Goal: Information Seeking & Learning: Learn about a topic

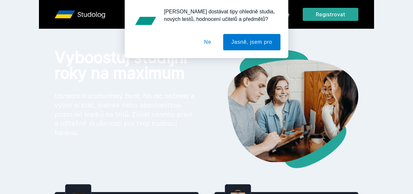
click at [208, 45] on button "Ne" at bounding box center [208, 42] width 24 height 16
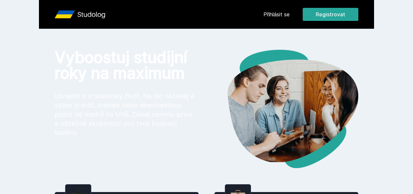
drag, startPoint x: 266, startPoint y: 9, endPoint x: 268, endPoint y: 15, distance: 6.1
click at [268, 15] on div "Přihlásit se Registrovat" at bounding box center [310, 14] width 95 height 13
click at [268, 15] on link "Přihlásit se" at bounding box center [276, 14] width 26 height 8
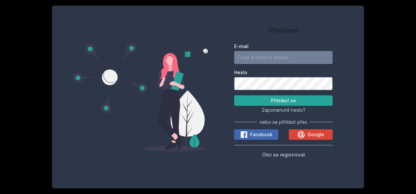
click at [259, 58] on input "E-mail" at bounding box center [283, 57] width 98 height 13
type input "[PERSON_NAME][EMAIL_ADDRESS][DOMAIN_NAME]"
click at [234, 96] on button "Přihlásit se" at bounding box center [283, 101] width 98 height 10
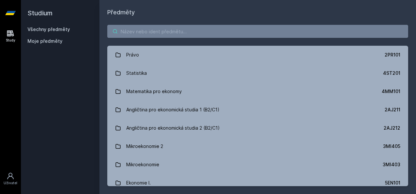
click at [204, 29] on input "search" at bounding box center [257, 31] width 301 height 13
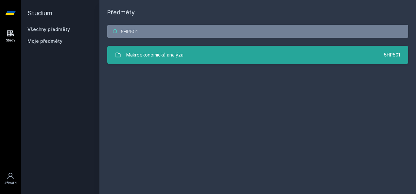
type input "5HP501"
click at [165, 60] on div "Makroekonomická analýza" at bounding box center [154, 54] width 57 height 13
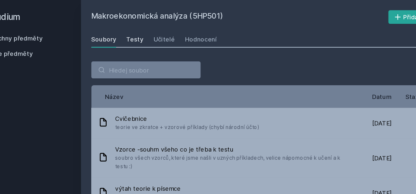
click at [141, 33] on div "Testy" at bounding box center [140, 30] width 13 height 7
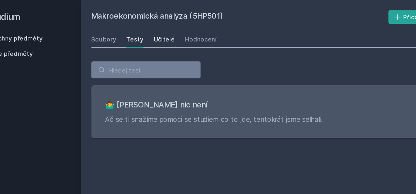
click at [158, 33] on link "Učitelé" at bounding box center [163, 30] width 16 height 13
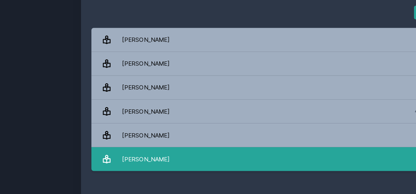
click at [160, 160] on div "[PERSON_NAME]" at bounding box center [149, 166] width 36 height 13
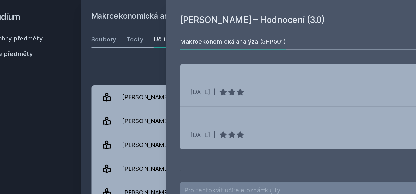
click at [159, 38] on div "Makroekonomická analýza (5HP501) Přidat do mých předmětů [GEOGRAPHIC_DATA] Test…" at bounding box center [257, 97] width 301 height 179
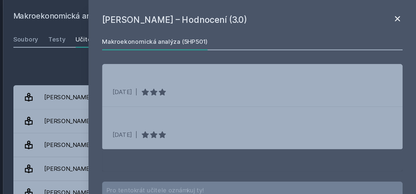
click at [399, 13] on icon at bounding box center [402, 14] width 8 height 8
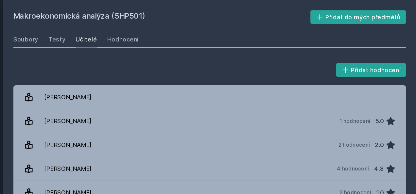
click at [206, 29] on div "Soubory Testy Učitelé Hodnocení" at bounding box center [257, 30] width 301 height 13
click at [193, 33] on div "Hodnocení" at bounding box center [191, 30] width 24 height 7
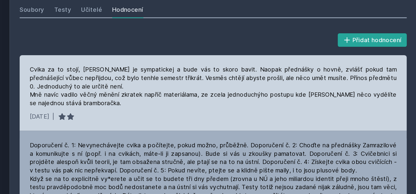
click at [267, 107] on div "Cvika za to stojí, [PERSON_NAME] je sympatickej a bude vás to skoro bavit. Naop…" at bounding box center [257, 94] width 301 height 59
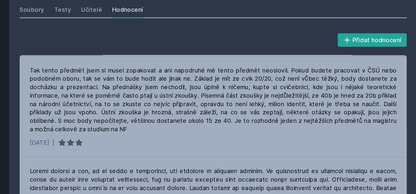
scroll to position [137, 0]
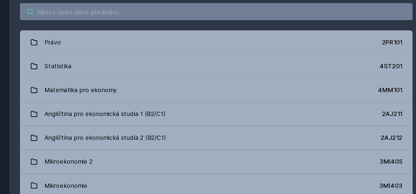
click at [144, 36] on input "search" at bounding box center [257, 31] width 301 height 13
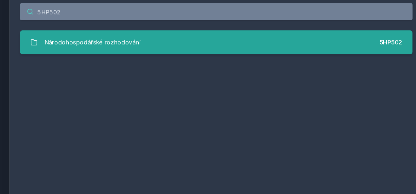
type input "5HP502"
click at [149, 53] on div "Národohospodářské rozhodování" at bounding box center [163, 54] width 74 height 13
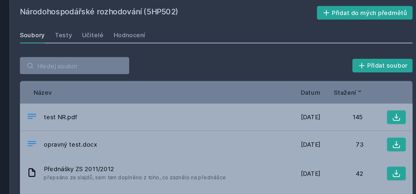
click at [148, 31] on div "Soubory Testy Učitelé Hodnocení" at bounding box center [257, 30] width 301 height 13
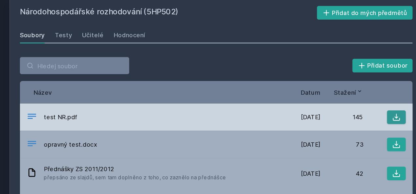
click at [394, 94] on icon at bounding box center [396, 93] width 7 height 7
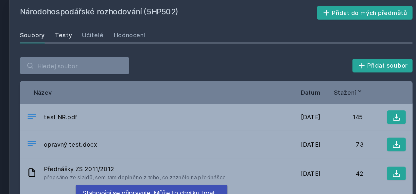
click at [136, 28] on div "Testy" at bounding box center [140, 30] width 13 height 7
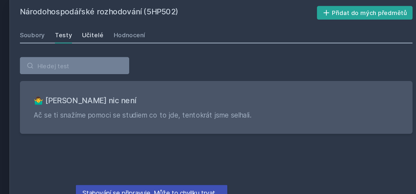
click at [156, 34] on link "Učitelé" at bounding box center [163, 30] width 16 height 13
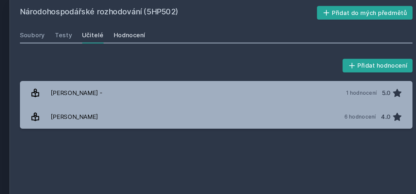
click at [190, 33] on link "Hodnocení" at bounding box center [191, 30] width 24 height 13
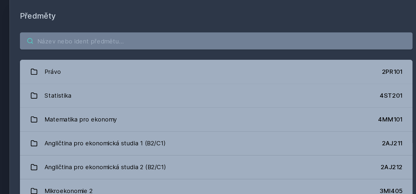
click at [161, 27] on input "search" at bounding box center [257, 31] width 301 height 13
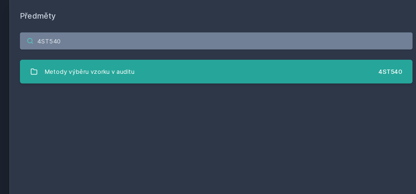
type input "4ST540"
click at [204, 60] on link "Metody výběru vzorku v auditu 4ST540" at bounding box center [257, 55] width 301 height 18
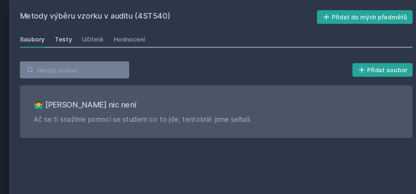
click at [143, 31] on div "Testy" at bounding box center [140, 30] width 13 height 7
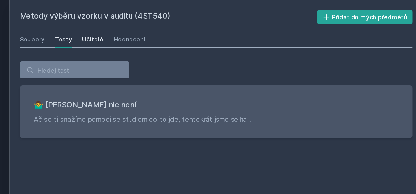
click at [159, 31] on div "Učitelé" at bounding box center [163, 30] width 16 height 7
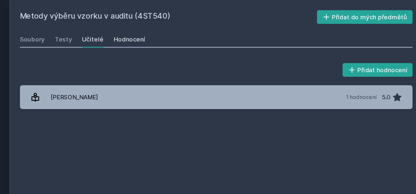
click at [187, 30] on div "Hodnocení" at bounding box center [191, 30] width 24 height 7
